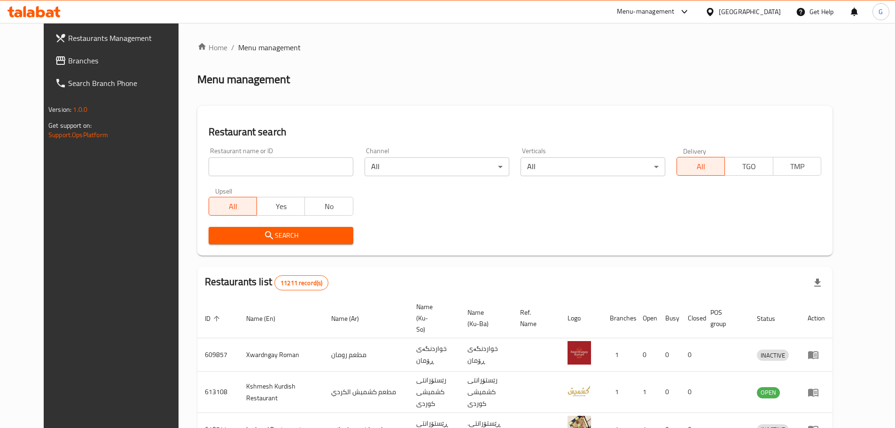
drag, startPoint x: 0, startPoint y: 0, endPoint x: 259, endPoint y: 167, distance: 308.2
click at [259, 167] on input "search" at bounding box center [281, 166] width 145 height 19
type input "sarwaran"
click button "Search" at bounding box center [281, 235] width 145 height 17
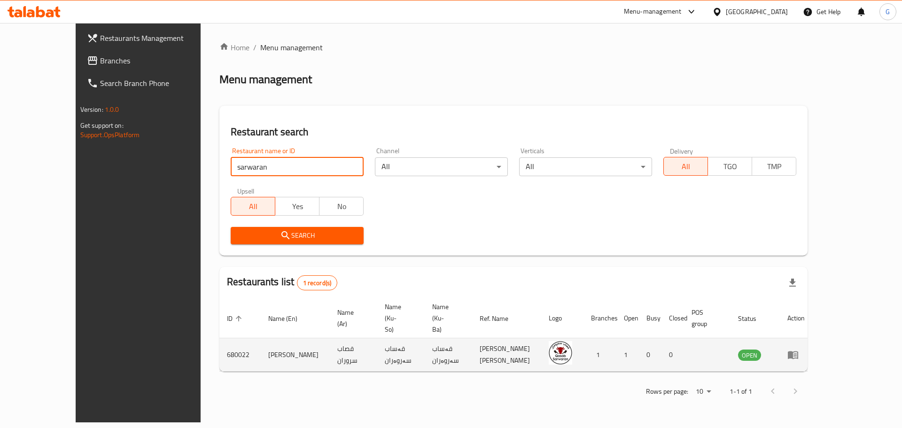
click at [377, 338] on td "قەساب سەروەران" at bounding box center [400, 354] width 47 height 33
click at [805, 349] on link "enhanced table" at bounding box center [795, 354] width 17 height 11
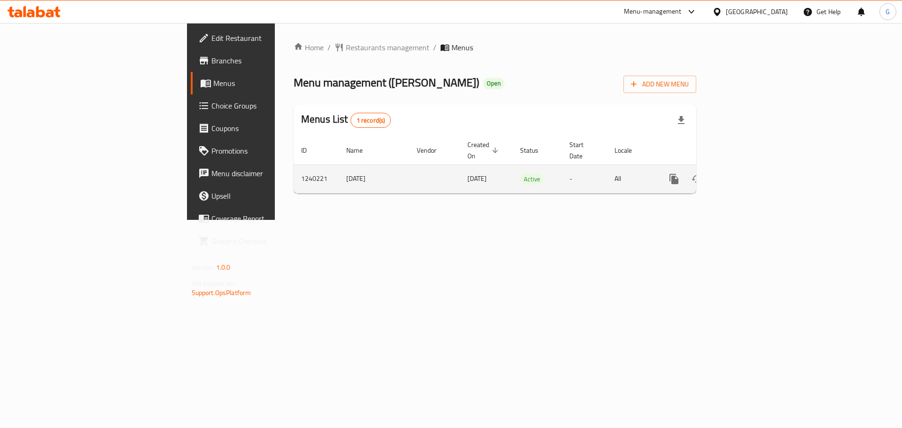
click at [468, 172] on span "[DATE]" at bounding box center [477, 178] width 19 height 12
click at [746, 175] on icon "enhanced table" at bounding box center [742, 179] width 8 height 8
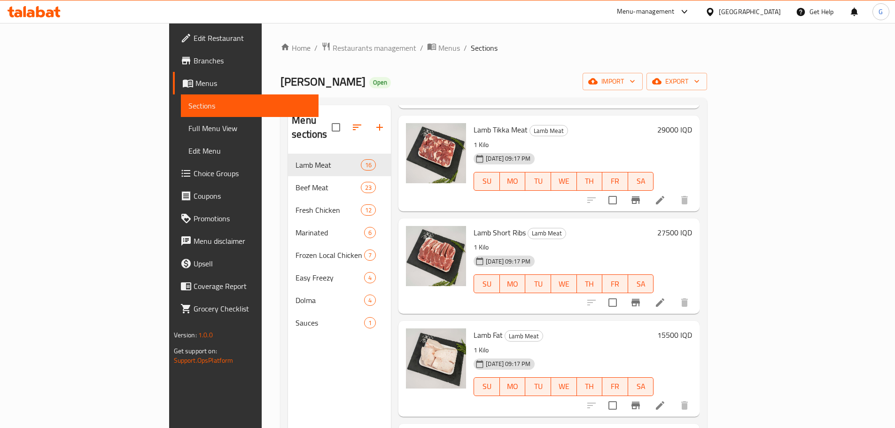
scroll to position [564, 0]
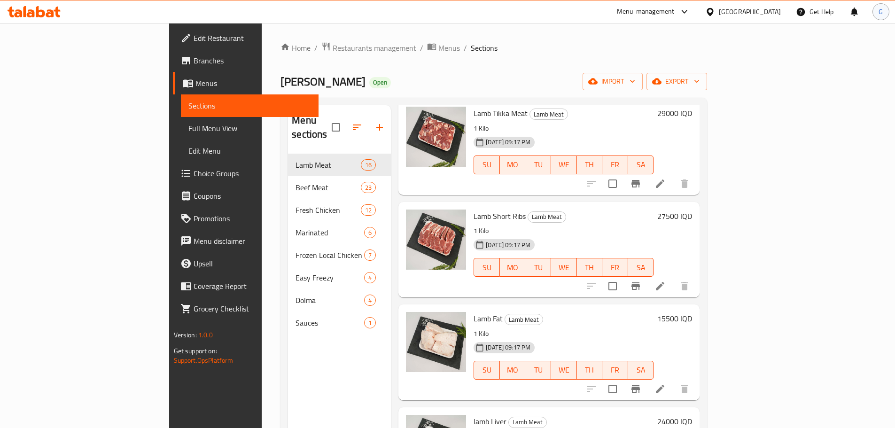
click at [876, 18] on div "G" at bounding box center [881, 11] width 17 height 17
click at [836, 45] on input "English" at bounding box center [813, 41] width 98 height 11
click at [809, 88] on div "العربية" at bounding box center [819, 87] width 111 height 11
click at [835, 42] on input "العربية" at bounding box center [813, 41] width 98 height 11
click at [807, 66] on div "English" at bounding box center [819, 64] width 111 height 11
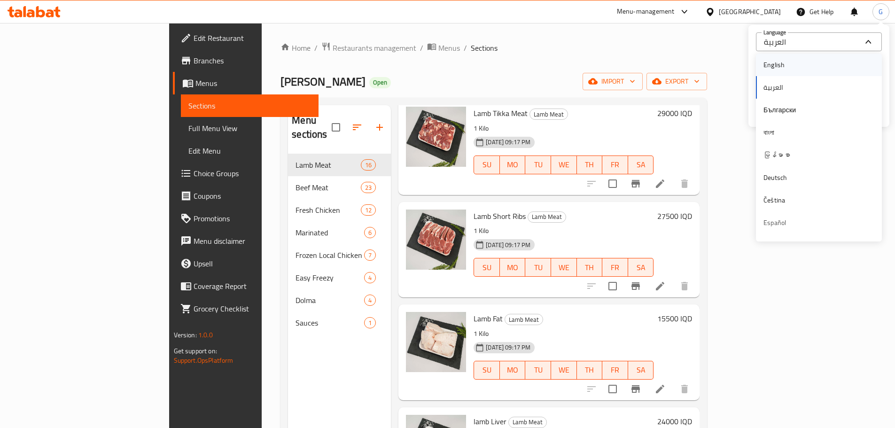
type input "English"
click at [798, 31] on div "English Language My Permissions Logout" at bounding box center [818, 76] width 141 height 102
click at [678, 83] on div "Qasab Sarwaran Open import export" at bounding box center [494, 81] width 427 height 17
click at [880, 7] on span "G" at bounding box center [881, 12] width 4 height 10
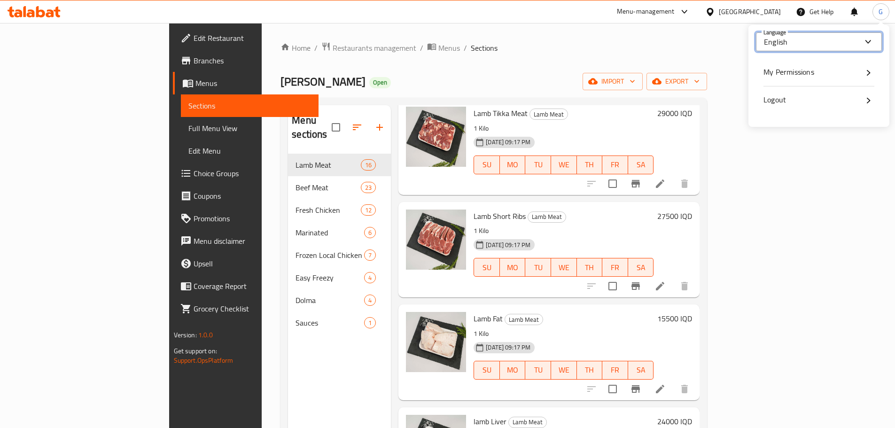
click at [860, 36] on input "English" at bounding box center [813, 41] width 98 height 11
click at [820, 86] on div "العربية" at bounding box center [819, 87] width 111 height 11
type input "العربية"
click at [616, 86] on div "Qasab Sarwaran Open import export" at bounding box center [494, 81] width 427 height 17
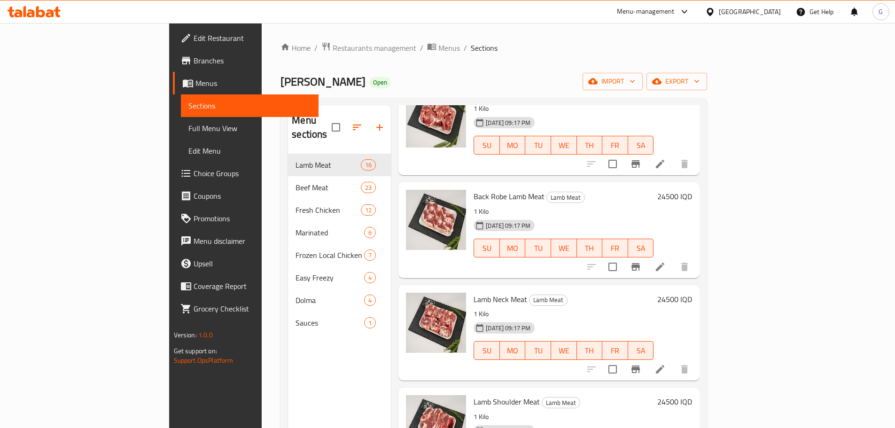
scroll to position [0, 0]
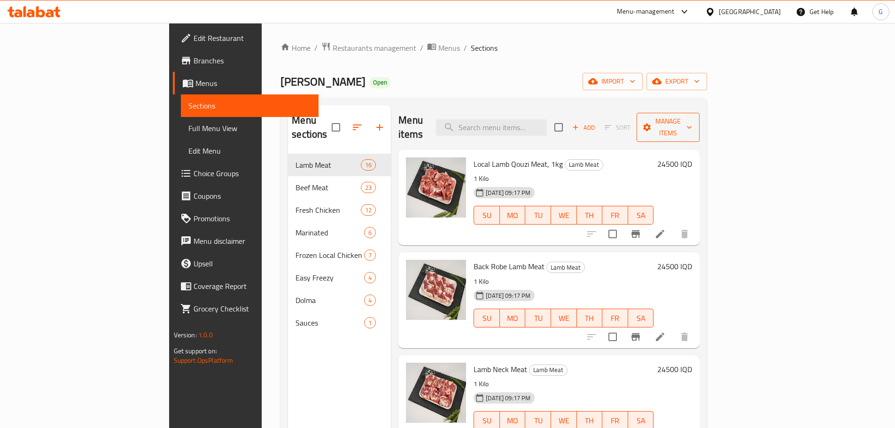
click at [694, 123] on icon "button" at bounding box center [689, 127] width 9 height 9
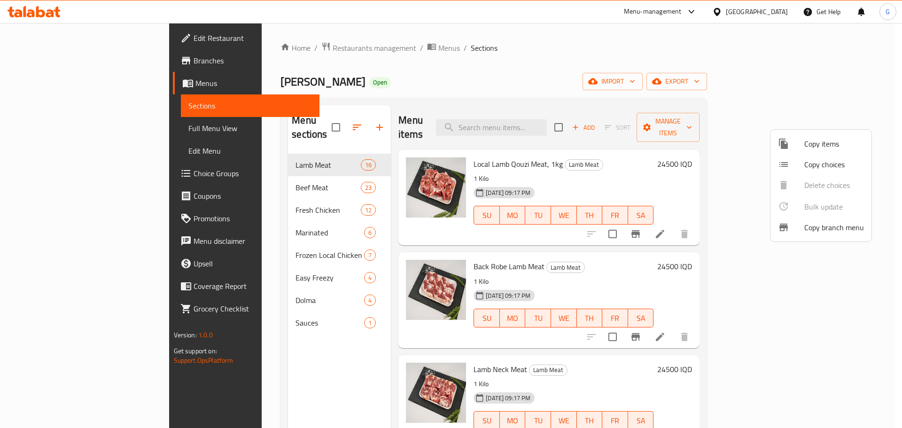
click at [673, 71] on div at bounding box center [451, 214] width 902 height 428
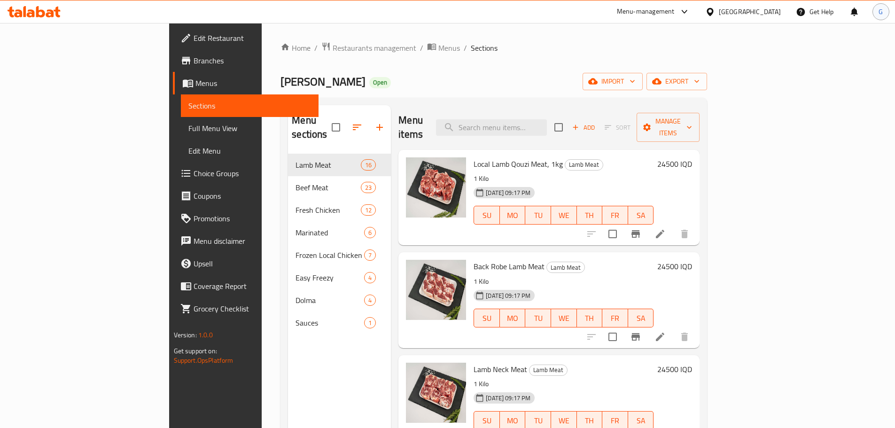
click at [877, 10] on div "G" at bounding box center [881, 11] width 17 height 17
click at [842, 41] on input "العربية" at bounding box center [813, 41] width 98 height 11
click at [808, 71] on div "English" at bounding box center [819, 65] width 126 height 23
type input "English"
click at [631, 123] on div "Menu items Add Sort Manage items" at bounding box center [548, 127] width 301 height 45
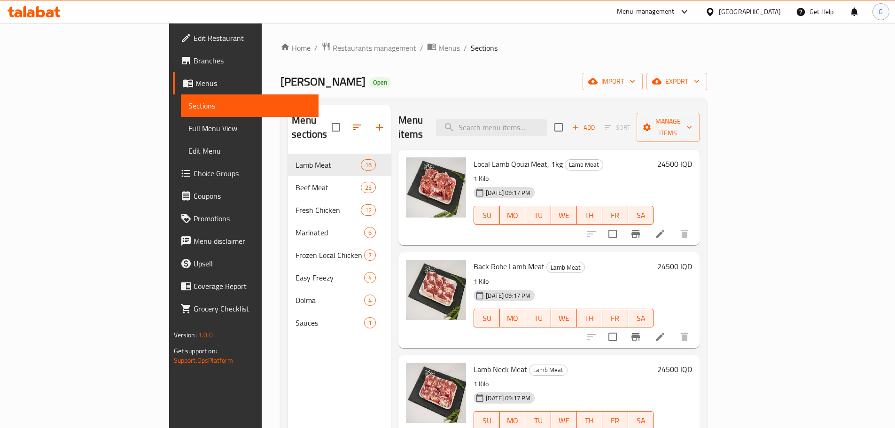
click at [879, 17] on span "G" at bounding box center [881, 12] width 4 height 10
click at [797, 31] on div "English Language My Permissions Logout" at bounding box center [818, 76] width 141 height 102
click at [797, 32] on div "English" at bounding box center [819, 41] width 126 height 19
click at [797, 34] on div "English" at bounding box center [819, 41] width 126 height 19
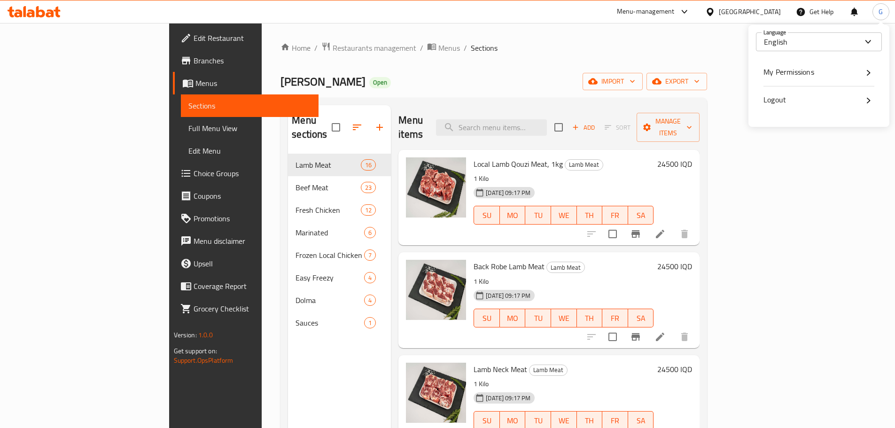
click at [641, 64] on div "Home / Restaurants management / Menus / Sections Qasab Sarwaran Open import exp…" at bounding box center [494, 291] width 427 height 499
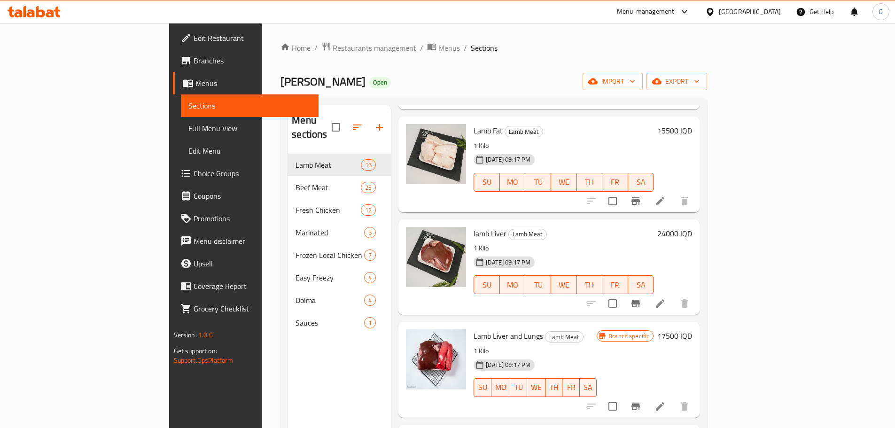
scroll to position [799, 0]
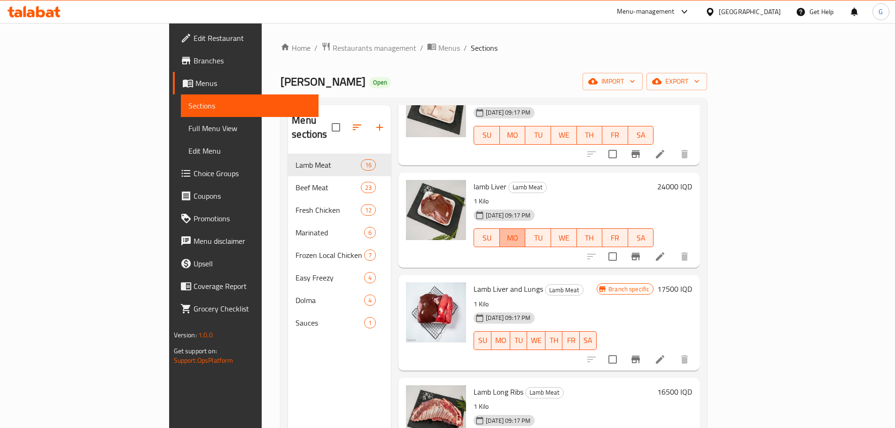
click at [517, 231] on span "MO" at bounding box center [513, 238] width 18 height 14
click at [522, 231] on span "MO" at bounding box center [513, 238] width 18 height 14
click at [561, 180] on h6 "lamb Liver Lamb Meat" at bounding box center [564, 186] width 180 height 13
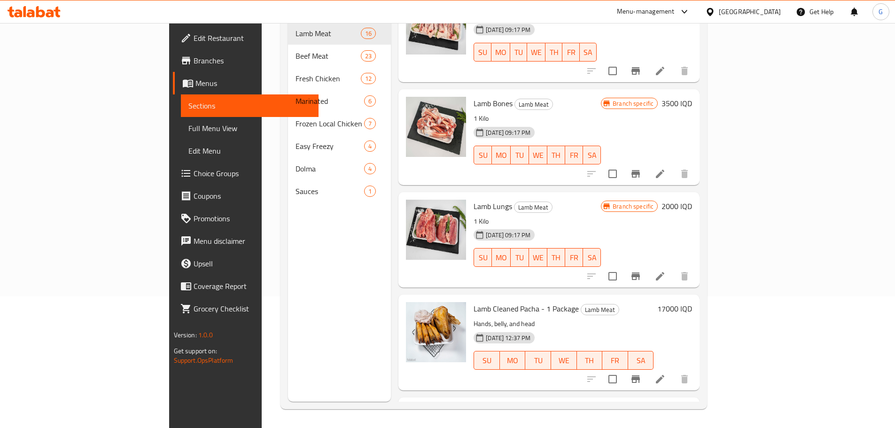
scroll to position [1224, 0]
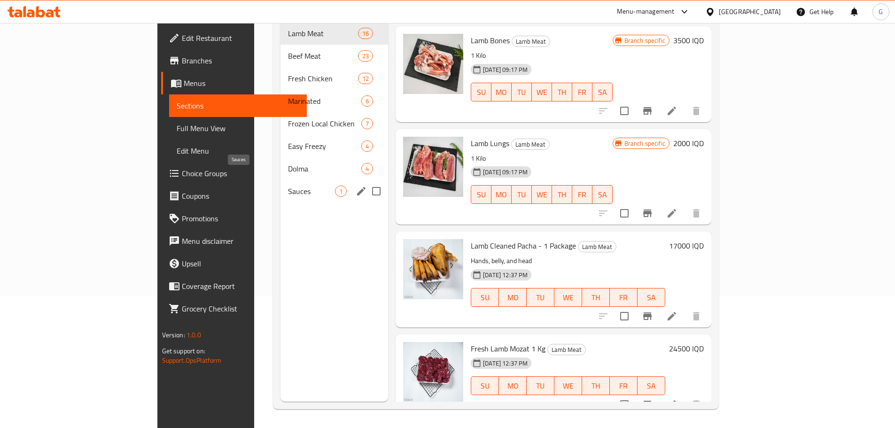
click at [288, 186] on span "Sauces" at bounding box center [311, 191] width 47 height 11
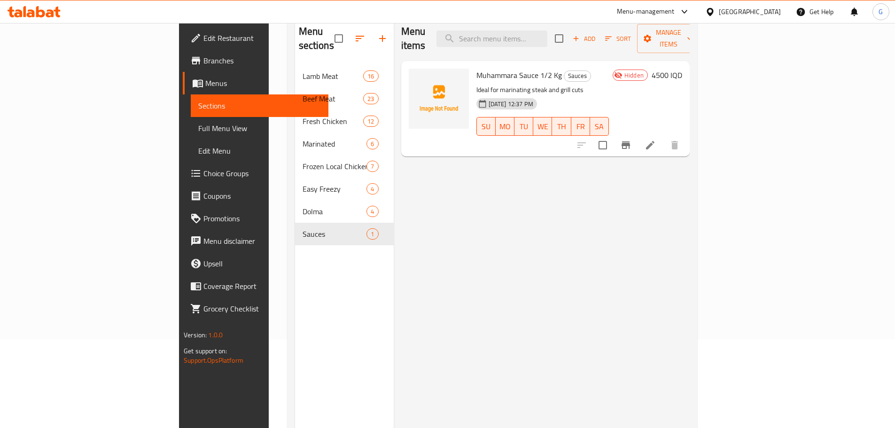
scroll to position [38, 0]
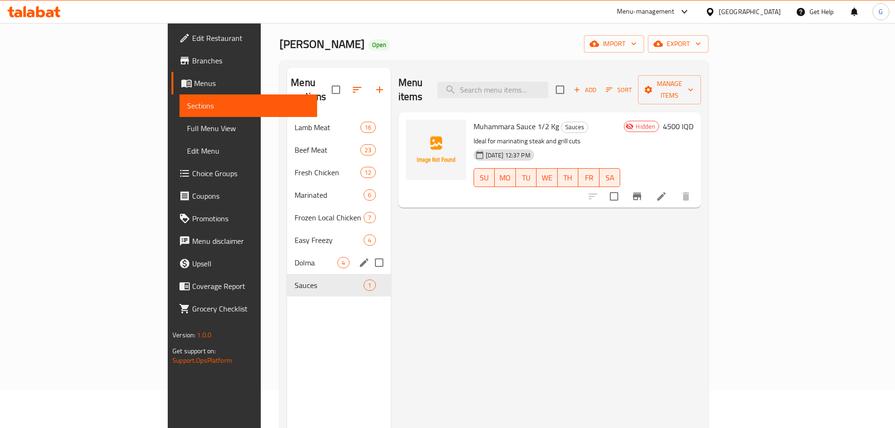
click at [295, 257] on span "Dolma" at bounding box center [316, 262] width 43 height 11
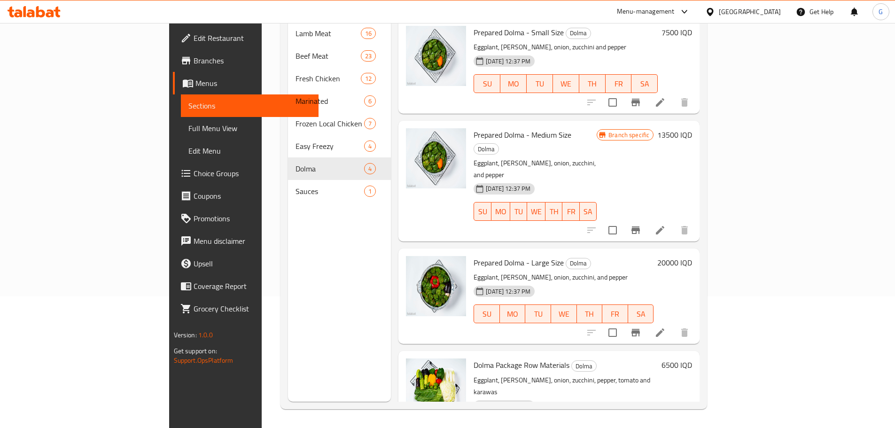
click at [42, 9] on icon at bounding box center [34, 11] width 53 height 11
